Goal: Information Seeking & Learning: Learn about a topic

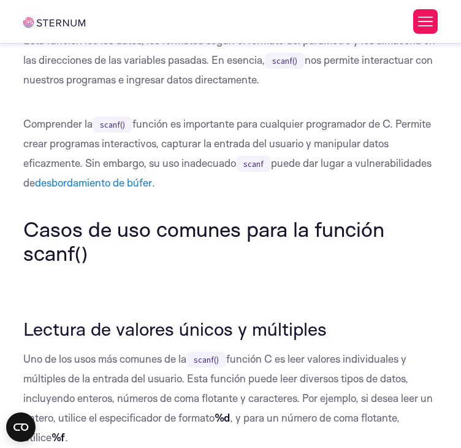
scroll to position [437, 0]
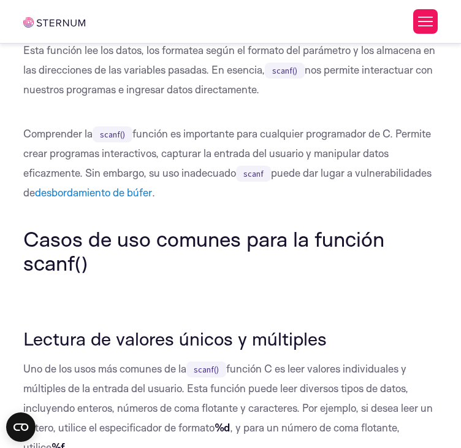
scroll to position [424, 0]
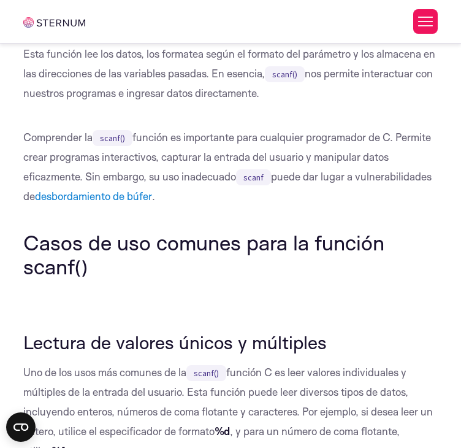
drag, startPoint x: 36, startPoint y: 126, endPoint x: 36, endPoint y: 167, distance: 41.7
drag, startPoint x: 36, startPoint y: 167, endPoint x: 282, endPoint y: 173, distance: 246.5
copy font "int scanf(const char *formato, ... );"
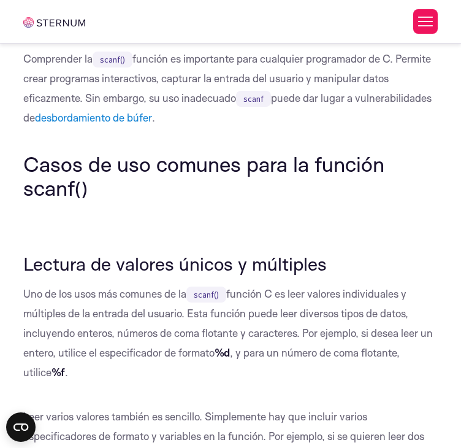
scroll to position [508, 0]
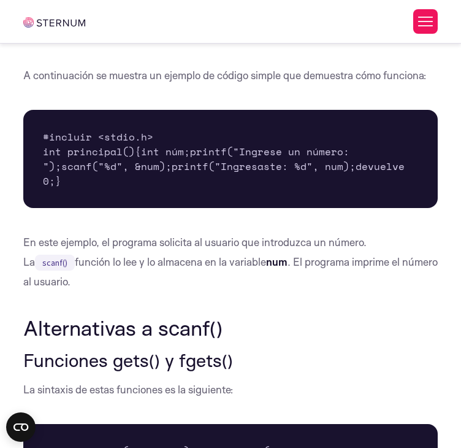
scroll to position [1820, 0]
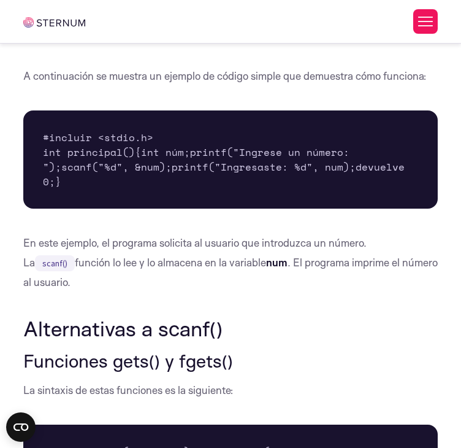
drag, startPoint x: 22, startPoint y: 160, endPoint x: 72, endPoint y: 218, distance: 76.5
copy p "La función acepta dos parámetros: un puntero constante a una cadena de formato …"
